Goal: Find specific page/section: Find specific page/section

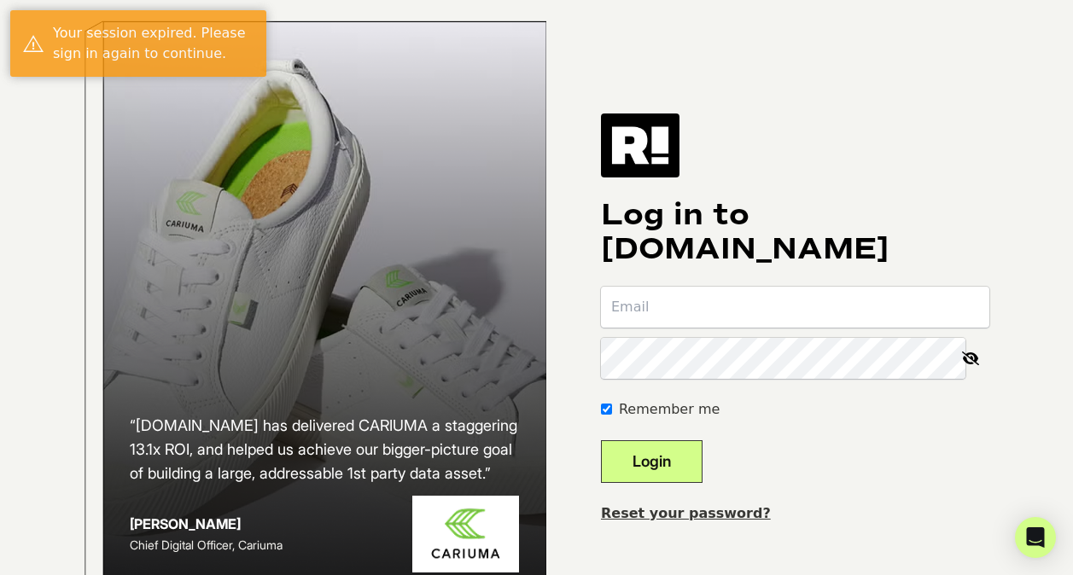
click at [959, 305] on input "email" at bounding box center [795, 307] width 388 height 41
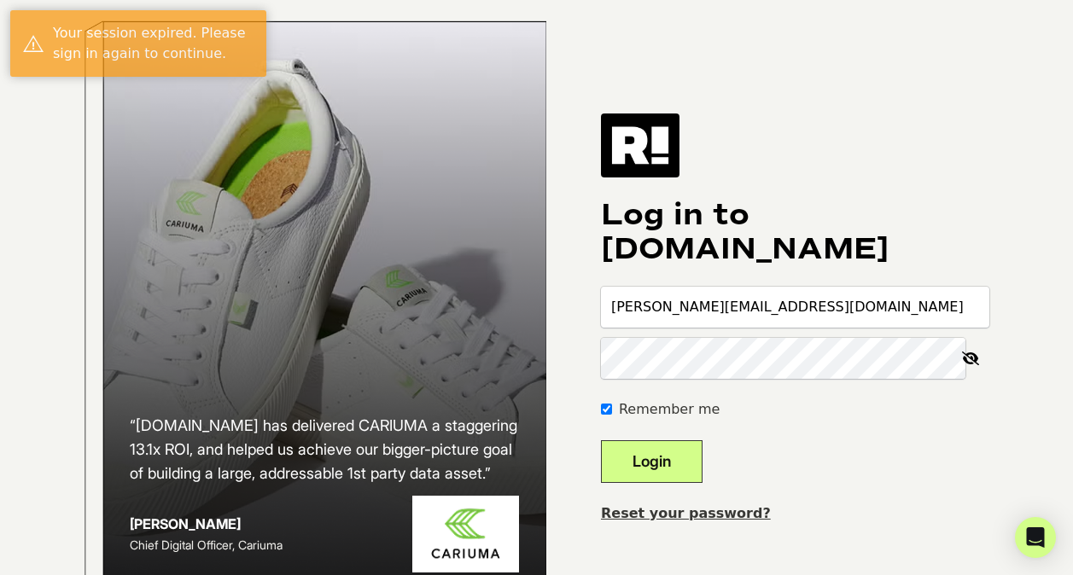
type input "[PERSON_NAME][EMAIL_ADDRESS][DOMAIN_NAME]"
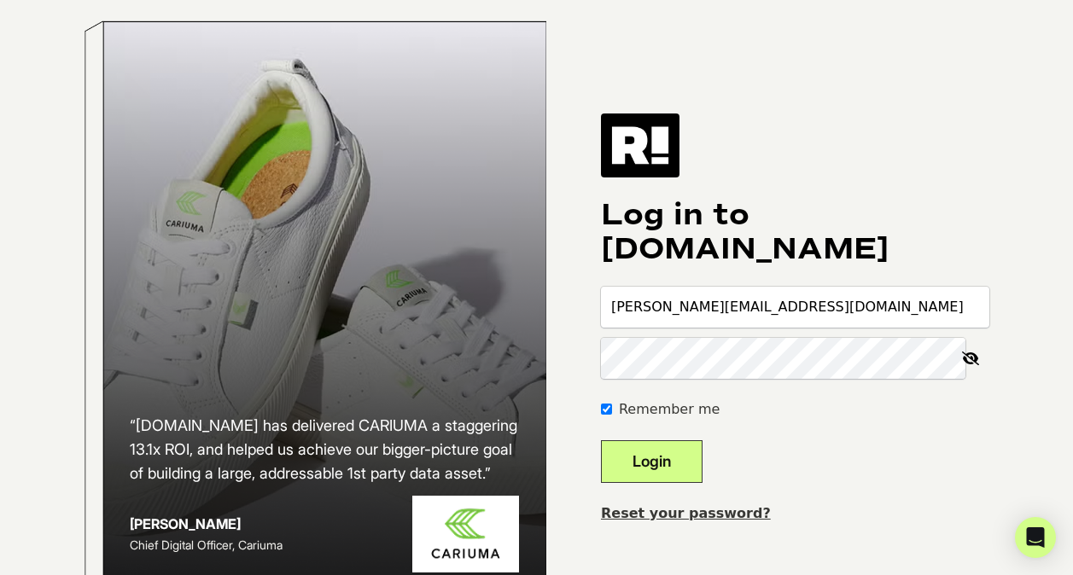
click at [601, 441] on button "Login" at bounding box center [652, 462] width 102 height 43
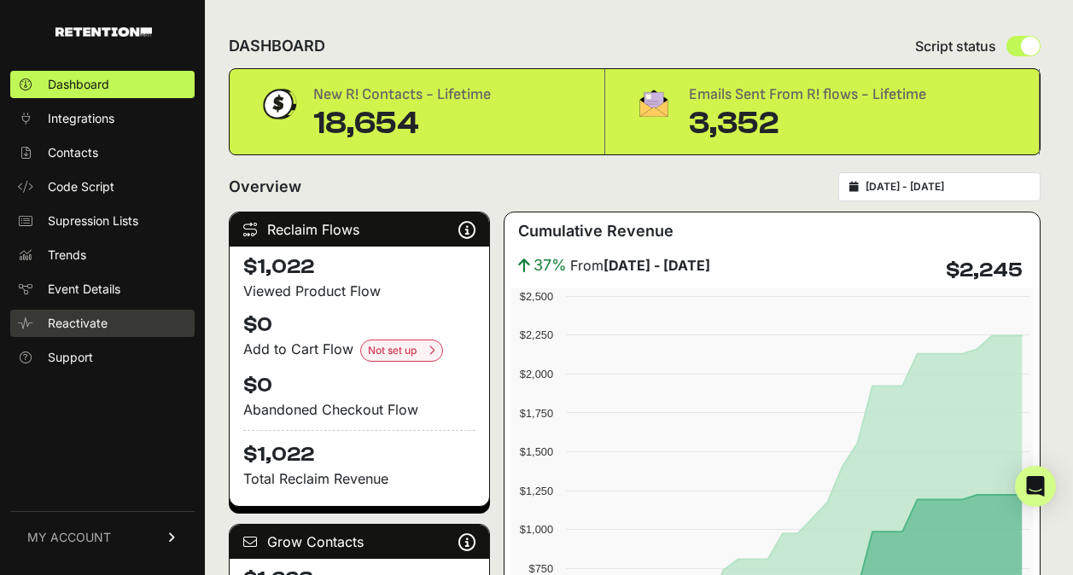
click at [103, 329] on span "Reactivate" at bounding box center [78, 323] width 60 height 17
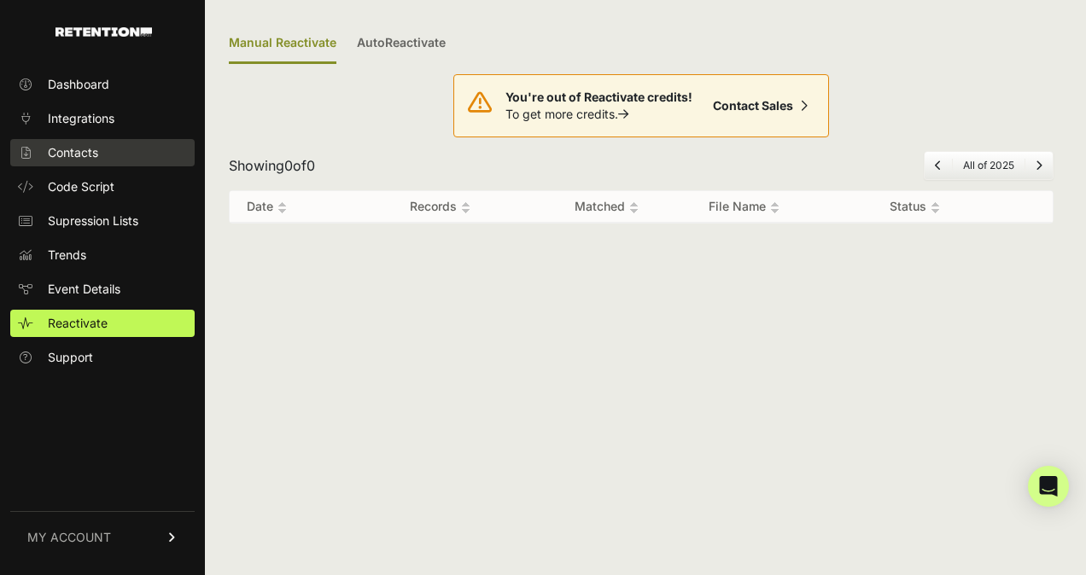
click at [91, 143] on link "Contacts" at bounding box center [102, 152] width 184 height 27
